Goal: Information Seeking & Learning: Learn about a topic

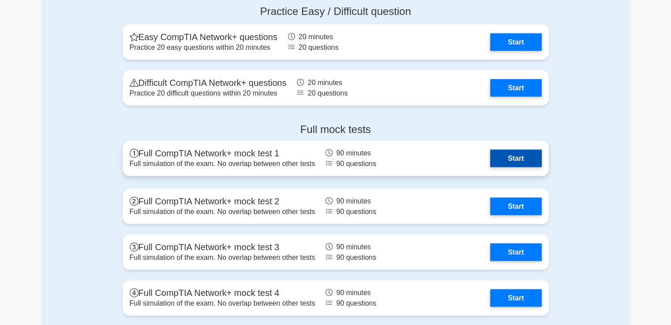
scroll to position [1792, 0]
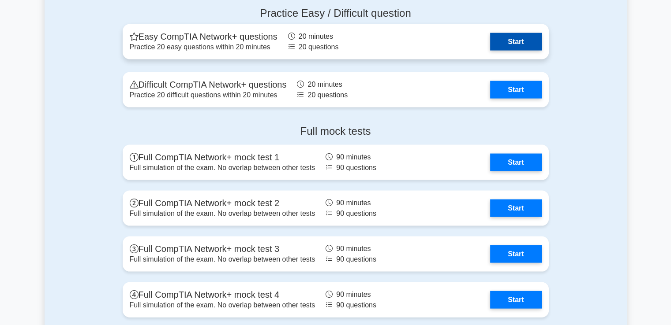
click at [510, 42] on link "Start" at bounding box center [515, 42] width 51 height 18
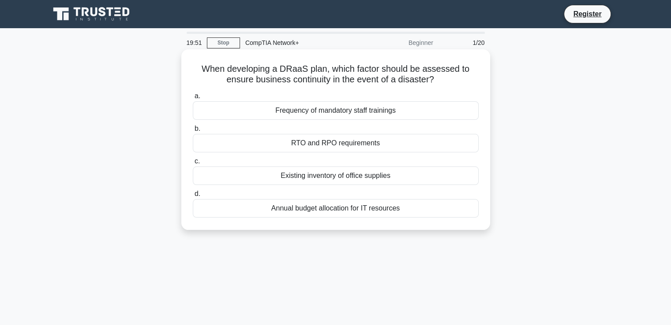
click at [346, 138] on div "RTO and RPO requirements" at bounding box center [336, 143] width 286 height 19
click at [193, 132] on input "b. RTO and RPO requirements" at bounding box center [193, 129] width 0 height 6
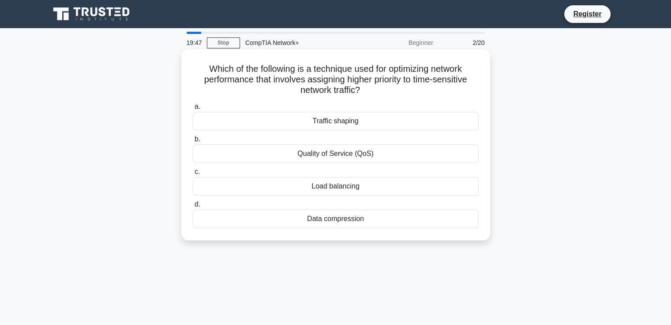
click at [381, 156] on div "Quality of Service (QoS)" at bounding box center [336, 154] width 286 height 19
click at [193, 142] on input "b. Quality of Service (QoS)" at bounding box center [193, 140] width 0 height 6
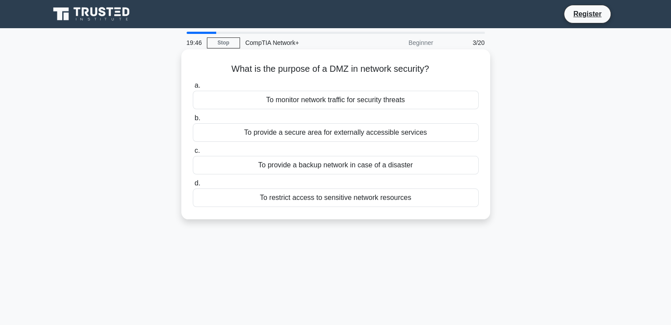
click at [360, 171] on div "To provide a backup network in case of a disaster" at bounding box center [336, 165] width 286 height 19
click at [193, 154] on input "c. To provide a backup network in case of a disaster" at bounding box center [193, 151] width 0 height 6
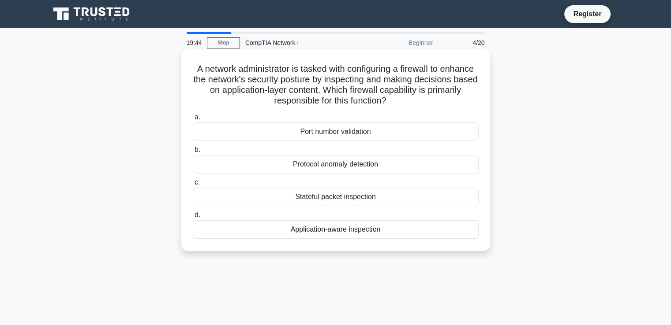
click at [381, 166] on div "Protocol anomaly detection" at bounding box center [336, 164] width 286 height 19
click at [193, 153] on input "b. Protocol anomaly detection" at bounding box center [193, 150] width 0 height 6
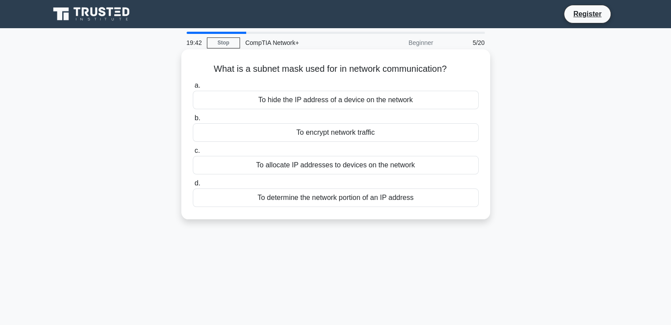
click at [360, 173] on div "To allocate IP addresses to devices on the network" at bounding box center [336, 165] width 286 height 19
click at [193, 154] on input "c. To allocate IP addresses to devices on the network" at bounding box center [193, 151] width 0 height 6
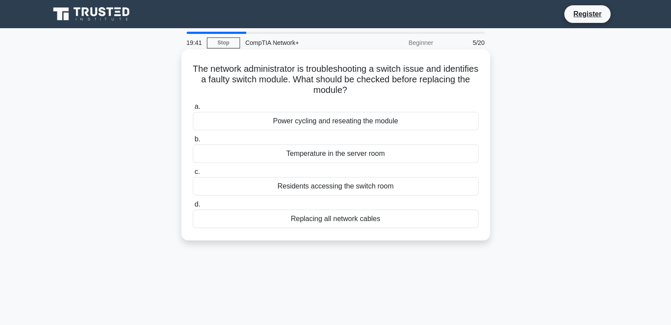
click at [356, 178] on label "c. Residents accessing the switch room" at bounding box center [336, 181] width 286 height 29
click at [193, 175] on input "c. Residents accessing the switch room" at bounding box center [193, 172] width 0 height 6
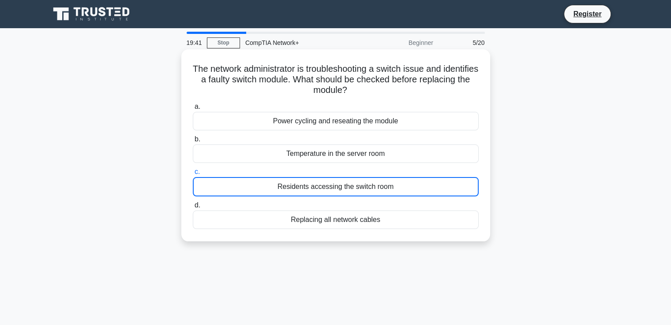
click at [361, 178] on div "Residents accessing the switch room" at bounding box center [336, 186] width 286 height 19
click at [193, 175] on input "c. Residents accessing the switch room" at bounding box center [193, 172] width 0 height 6
click at [362, 177] on div "Residents accessing the switch room" at bounding box center [336, 186] width 286 height 19
click at [193, 175] on input "c. Residents accessing the switch room" at bounding box center [193, 172] width 0 height 6
click at [363, 178] on div "Residents accessing the switch room" at bounding box center [336, 186] width 286 height 19
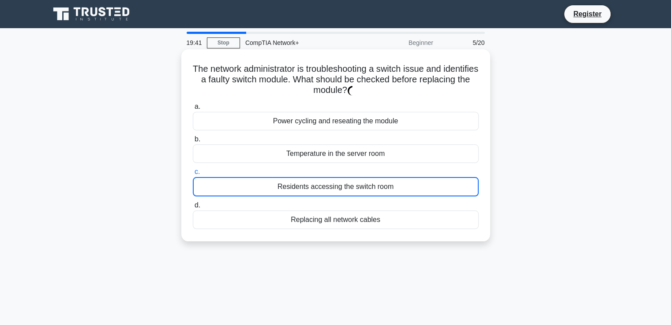
click at [193, 175] on input "c. Residents accessing the switch room" at bounding box center [193, 172] width 0 height 6
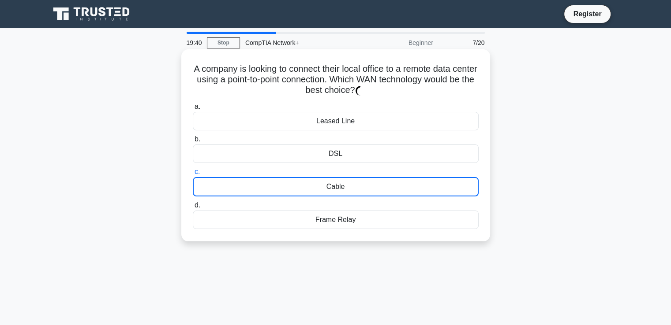
click at [351, 219] on div "Frame Relay" at bounding box center [336, 220] width 286 height 19
click at [193, 209] on input "d. Frame Relay" at bounding box center [193, 206] width 0 height 6
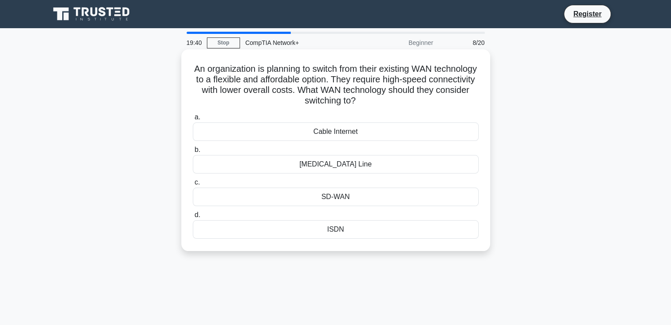
click at [345, 220] on label "d. ISDN" at bounding box center [336, 224] width 286 height 29
click at [193, 218] on input "d. ISDN" at bounding box center [193, 216] width 0 height 6
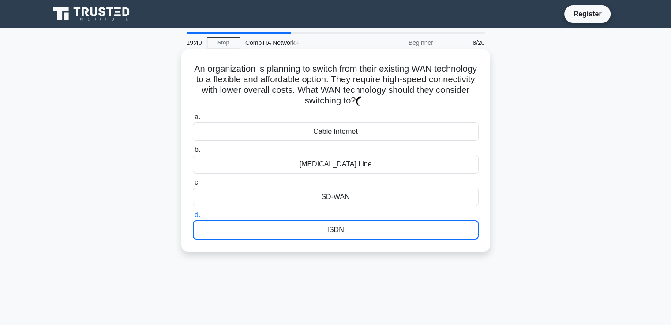
click at [344, 197] on div "SD-WAN" at bounding box center [336, 197] width 286 height 19
click at [193, 186] on input "c. SD-WAN" at bounding box center [193, 183] width 0 height 6
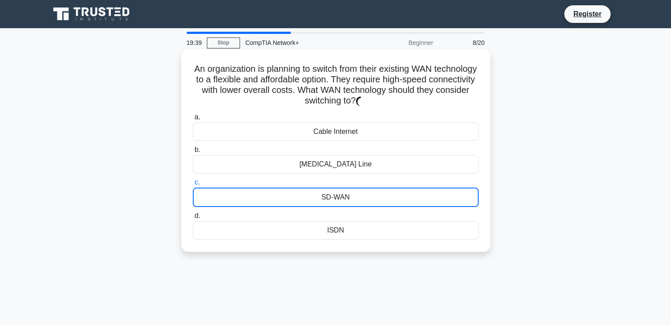
click at [345, 191] on div "SD-WAN" at bounding box center [336, 197] width 286 height 19
click at [193, 186] on input "c. SD-WAN" at bounding box center [193, 183] width 0 height 6
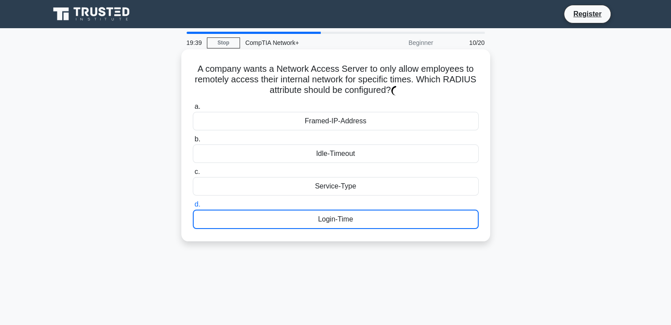
click at [340, 214] on div "Login-Time" at bounding box center [336, 219] width 286 height 19
click at [193, 208] on input "d. Login-Time" at bounding box center [193, 205] width 0 height 6
click at [334, 217] on div "Login-Time" at bounding box center [336, 219] width 286 height 19
click at [193, 208] on input "d. Login-Time" at bounding box center [193, 205] width 0 height 6
click at [349, 206] on label "d. Login-Time" at bounding box center [336, 214] width 286 height 30
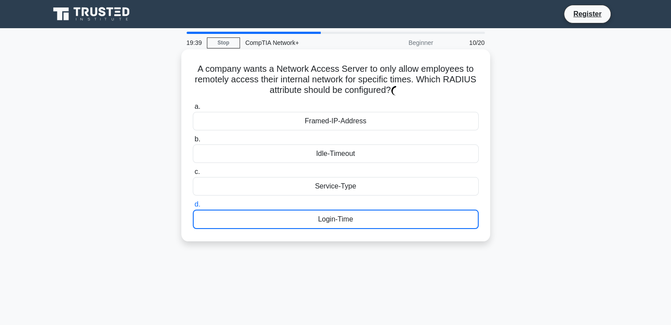
click at [193, 206] on input "d. Login-Time" at bounding box center [193, 205] width 0 height 6
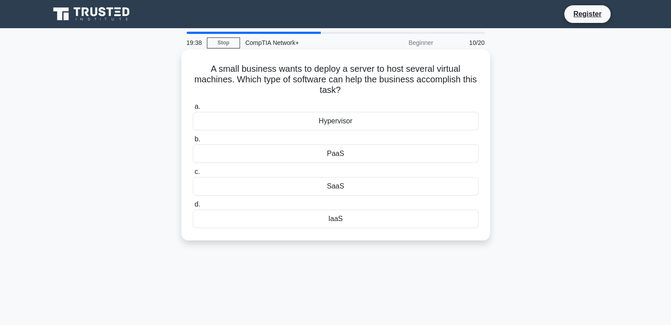
click at [347, 206] on label "d. IaaS" at bounding box center [336, 213] width 286 height 29
click at [193, 206] on input "d. IaaS" at bounding box center [193, 205] width 0 height 6
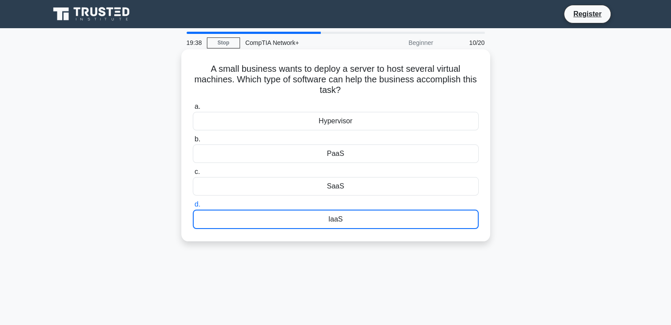
click at [350, 203] on label "d. IaaS" at bounding box center [336, 214] width 286 height 30
click at [193, 203] on input "d. IaaS" at bounding box center [193, 205] width 0 height 6
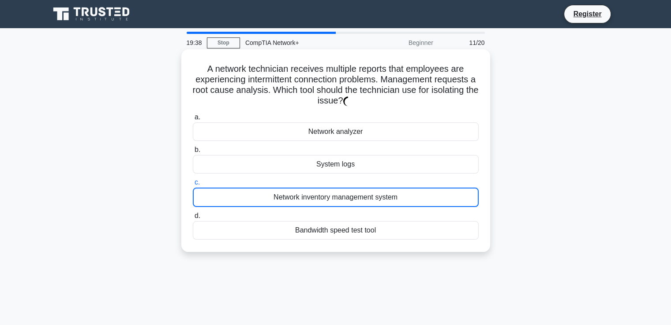
click at [351, 191] on div "Network inventory management system" at bounding box center [336, 197] width 286 height 19
click at [193, 186] on input "c. Network inventory management system" at bounding box center [193, 183] width 0 height 6
click at [353, 197] on div "Network inventory management system" at bounding box center [336, 197] width 286 height 19
click at [193, 186] on input "c. Network inventory management system" at bounding box center [193, 183] width 0 height 6
click at [353, 201] on div "Network inventory management system" at bounding box center [336, 197] width 286 height 19
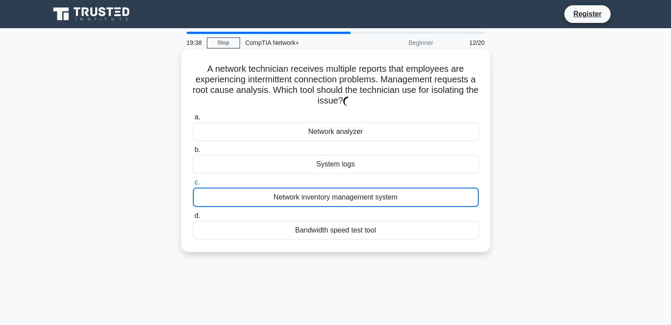
click at [193, 186] on input "c. Network inventory management system" at bounding box center [193, 183] width 0 height 6
click at [351, 202] on div "Network inventory management system" at bounding box center [336, 197] width 286 height 19
click at [193, 186] on input "c. Network inventory management system" at bounding box center [193, 183] width 0 height 6
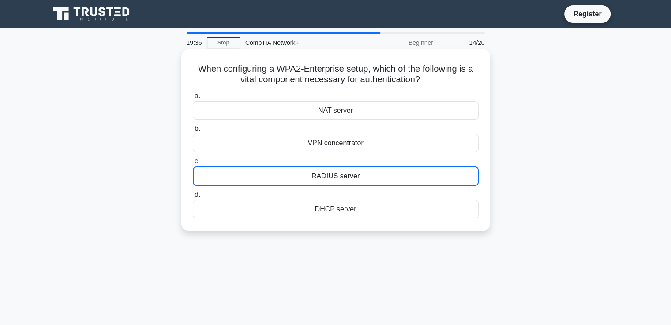
click at [339, 213] on div "DHCP server" at bounding box center [336, 209] width 286 height 19
click at [193, 198] on input "d. DHCP server" at bounding box center [193, 195] width 0 height 6
